Goal: Communication & Community: Answer question/provide support

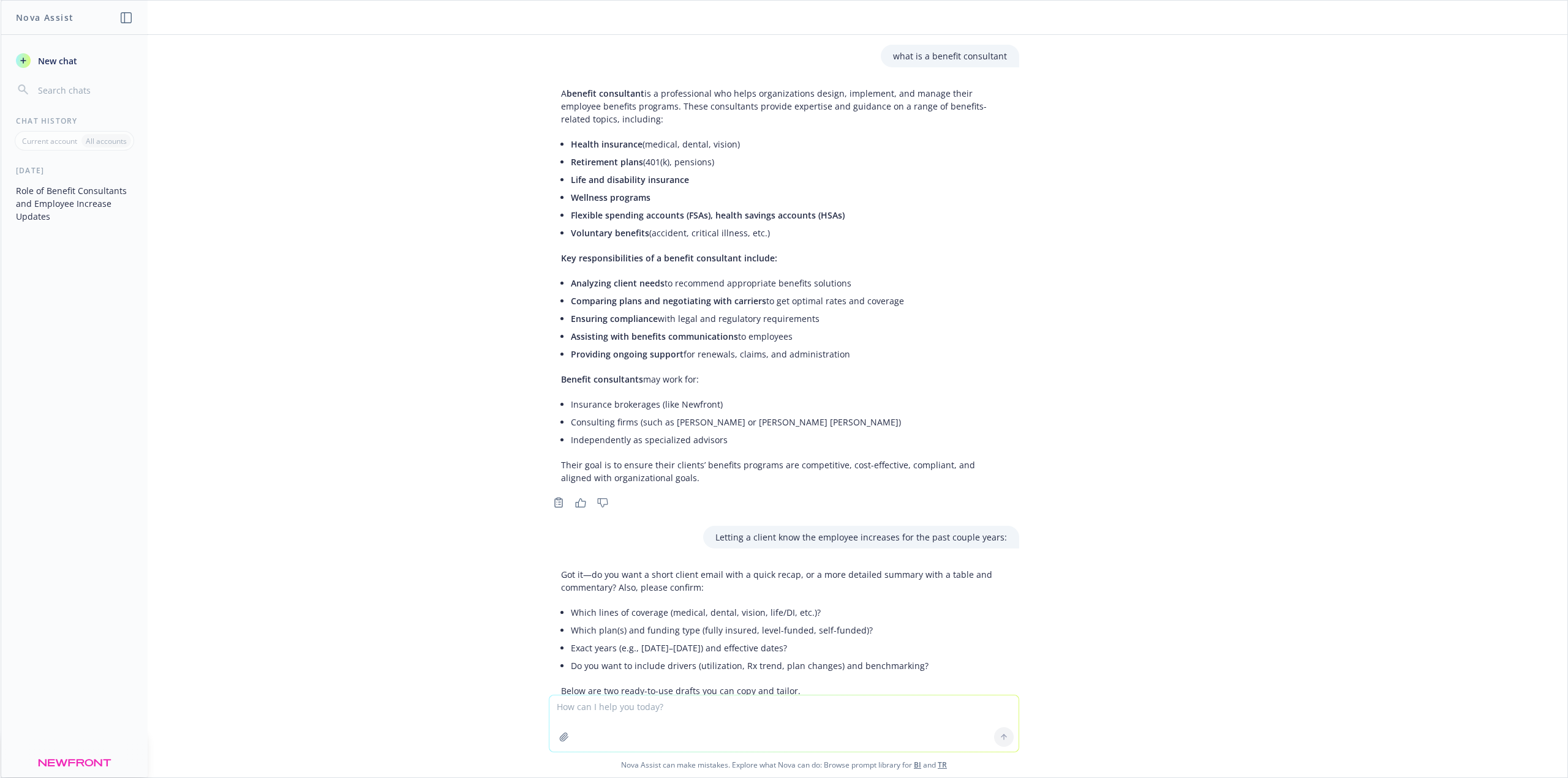
scroll to position [3744, 0]
